Goal: Task Accomplishment & Management: Use online tool/utility

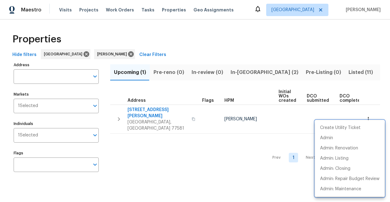
click at [63, 8] on div at bounding box center [195, 101] width 390 height 202
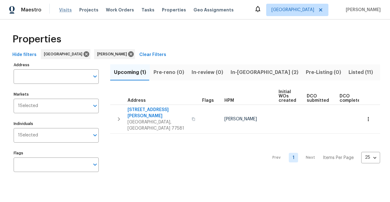
click at [63, 9] on span "Visits" at bounding box center [65, 10] width 13 height 6
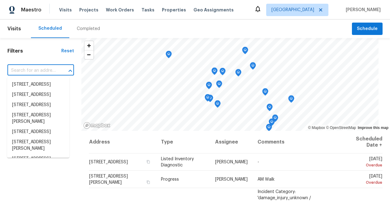
click at [48, 71] on input "text" at bounding box center [31, 71] width 49 height 10
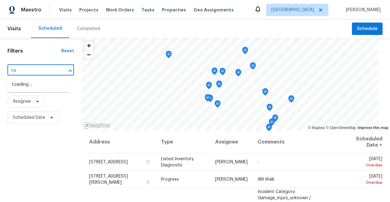
type input "n"
click at [38, 56] on div "Filters Reset ​ Type Assignee Scheduled Date" at bounding box center [40, 165] width 81 height 255
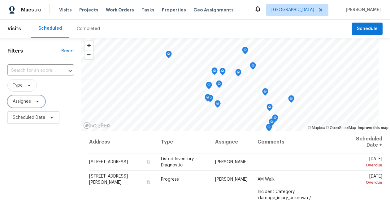
click at [20, 102] on span "Assignee" at bounding box center [22, 102] width 18 height 6
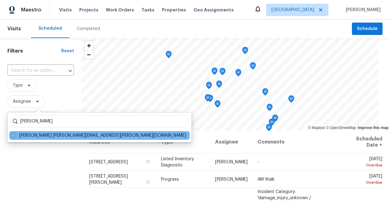
type input "[PERSON_NAME]"
click at [15, 136] on span at bounding box center [13, 135] width 5 height 5
click at [15, 136] on input "[PERSON_NAME] [PERSON_NAME][EMAIL_ADDRESS][PERSON_NAME][DOMAIN_NAME]" at bounding box center [13, 135] width 4 height 4
checkbox input "true"
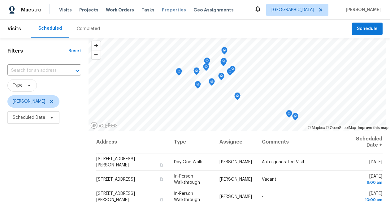
click at [162, 10] on span "Properties" at bounding box center [174, 10] width 24 height 6
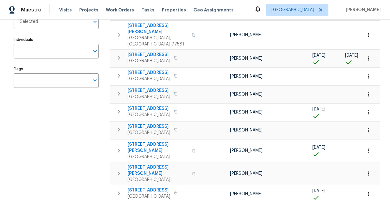
scroll to position [80, 0]
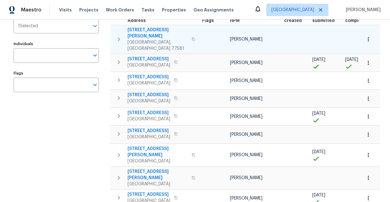
click at [370, 36] on icon "button" at bounding box center [369, 39] width 6 height 6
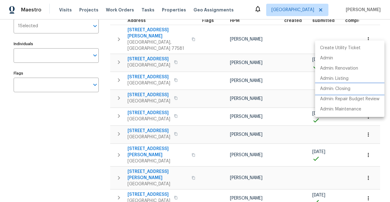
click at [344, 90] on p "Admin: Closing" at bounding box center [335, 89] width 30 height 7
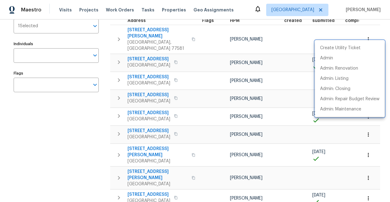
click at [64, 8] on div at bounding box center [195, 101] width 390 height 202
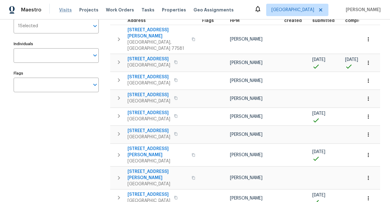
click at [64, 10] on span "Visits" at bounding box center [65, 10] width 13 height 6
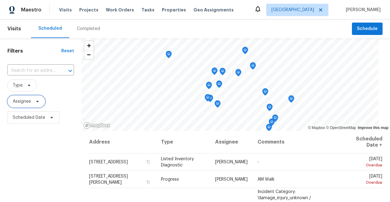
click at [23, 103] on span "Assignee" at bounding box center [22, 102] width 18 height 6
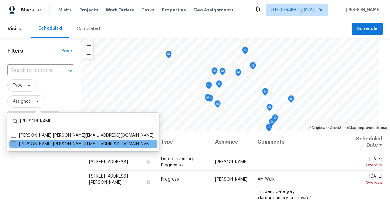
type input "[PERSON_NAME]"
click at [11, 144] on span at bounding box center [13, 144] width 5 height 5
click at [11, 144] on input "[PERSON_NAME] [PERSON_NAME][EMAIL_ADDRESS][DOMAIN_NAME]" at bounding box center [13, 143] width 4 height 4
checkbox input "true"
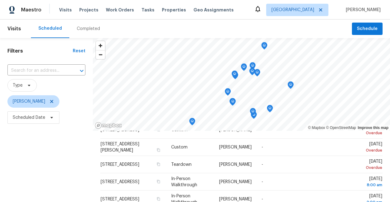
click at [142, 7] on div "Tasks" at bounding box center [148, 10] width 13 height 7
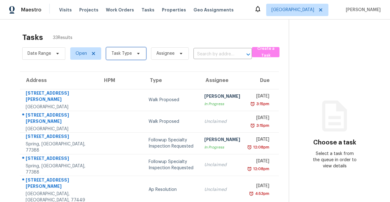
click at [127, 57] on span "Task Type" at bounding box center [126, 53] width 40 height 12
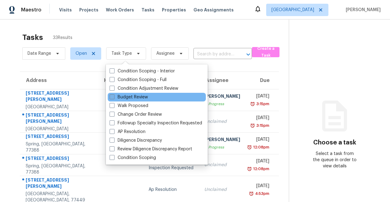
click at [133, 99] on label "Budget Review" at bounding box center [129, 97] width 38 height 6
click at [114, 98] on input "Budget Review" at bounding box center [112, 96] width 4 height 4
checkbox input "true"
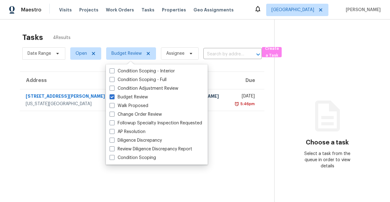
click at [7, 80] on div "Tasks 4 Results Date Range Open Budget Review Assignee ​ Create a Task Address …" at bounding box center [195, 121] width 390 height 202
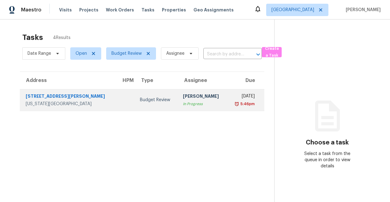
click at [37, 94] on div "[STREET_ADDRESS][PERSON_NAME]" at bounding box center [69, 97] width 86 height 8
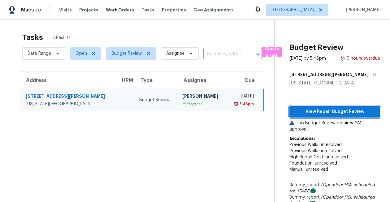
click at [300, 116] on button "View Repair Budget Review" at bounding box center [335, 111] width 91 height 11
